Goal: Task Accomplishment & Management: Complete application form

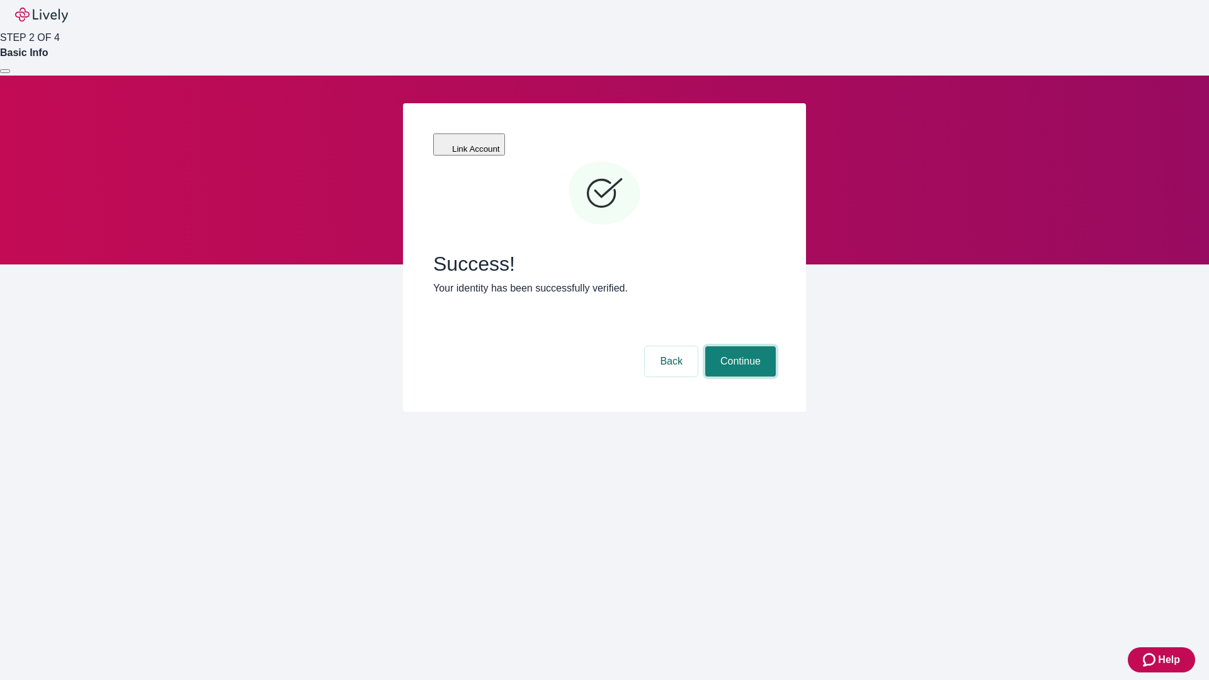
click at [739, 346] on button "Continue" at bounding box center [740, 361] width 71 height 30
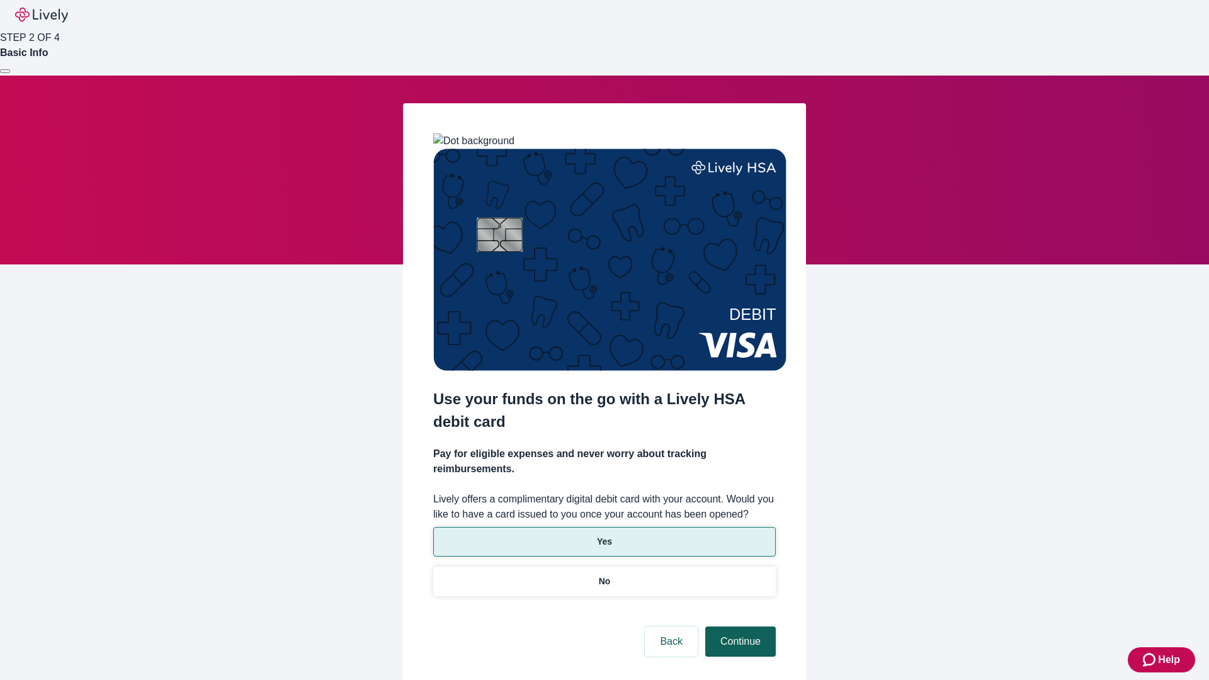
click at [604, 575] on p "No" at bounding box center [605, 581] width 12 height 13
click at [739, 626] on button "Continue" at bounding box center [740, 641] width 71 height 30
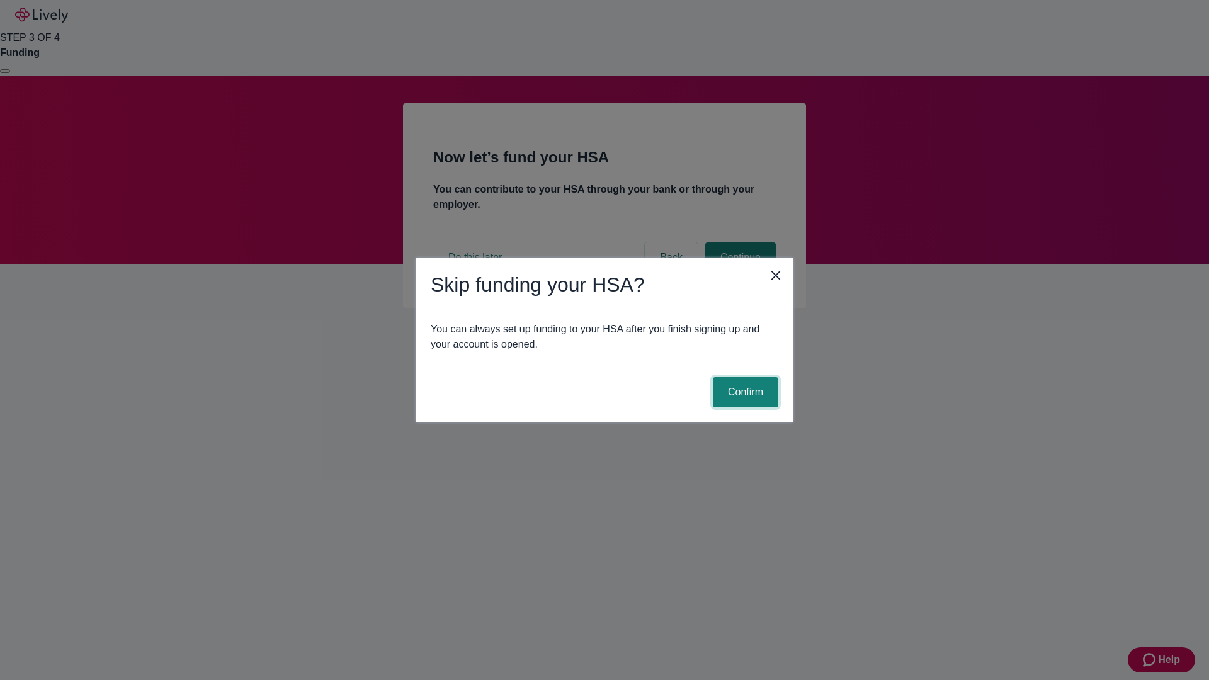
click at [744, 392] on button "Confirm" at bounding box center [745, 392] width 65 height 30
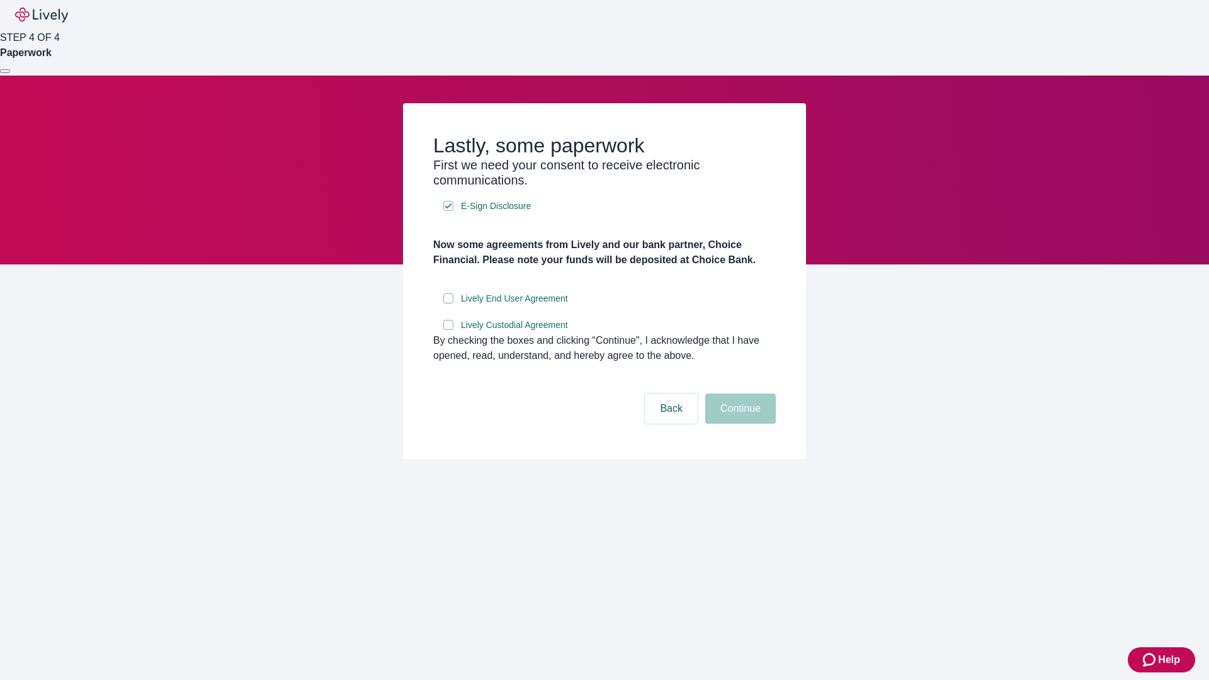
click at [448, 303] on input "Lively End User Agreement" at bounding box center [448, 298] width 10 height 10
checkbox input "true"
click at [448, 330] on input "Lively Custodial Agreement" at bounding box center [448, 325] width 10 height 10
checkbox input "true"
click at [739, 424] on button "Continue" at bounding box center [740, 408] width 71 height 30
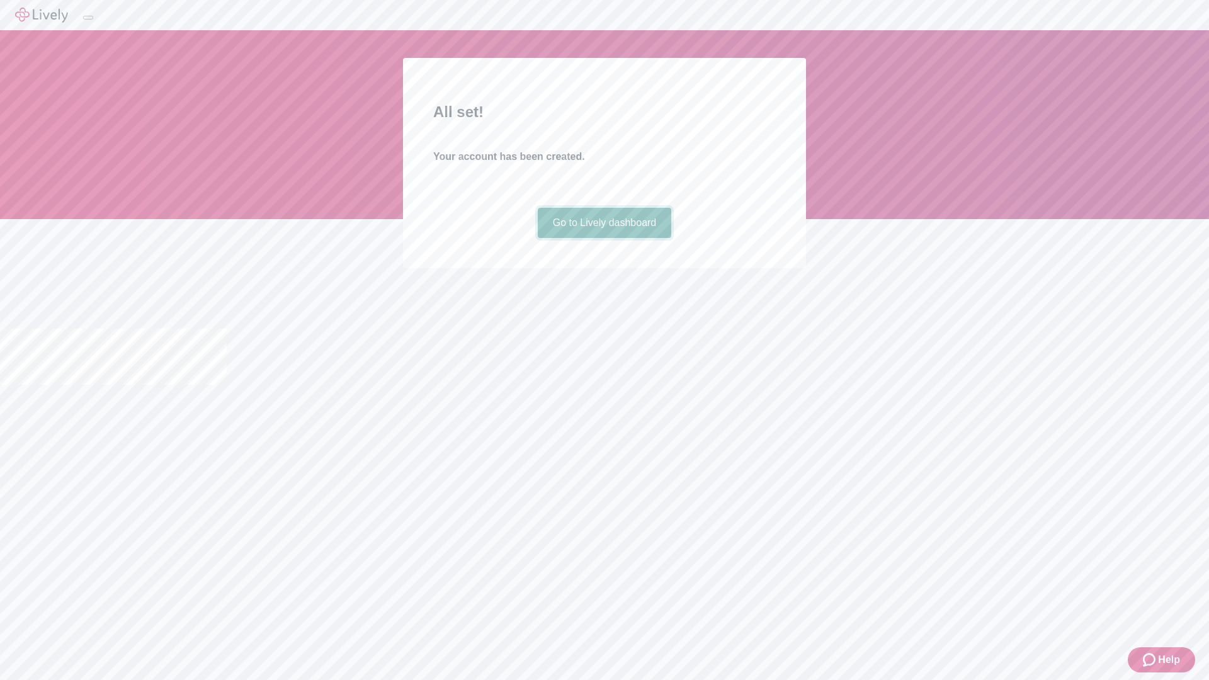
click at [604, 238] on link "Go to Lively dashboard" at bounding box center [605, 223] width 134 height 30
